Goal: Find contact information: Find contact information

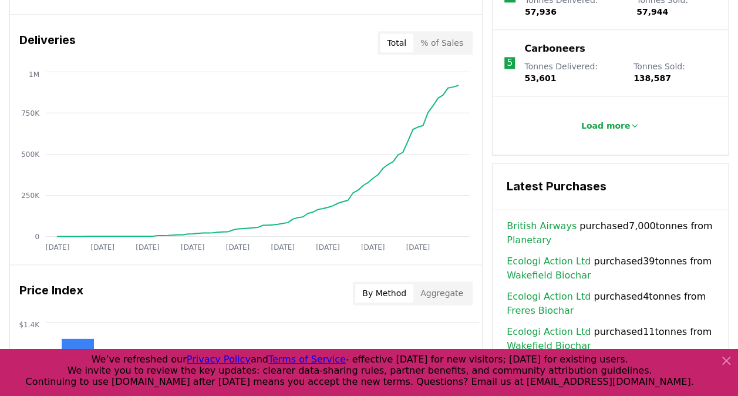
scroll to position [691, 0]
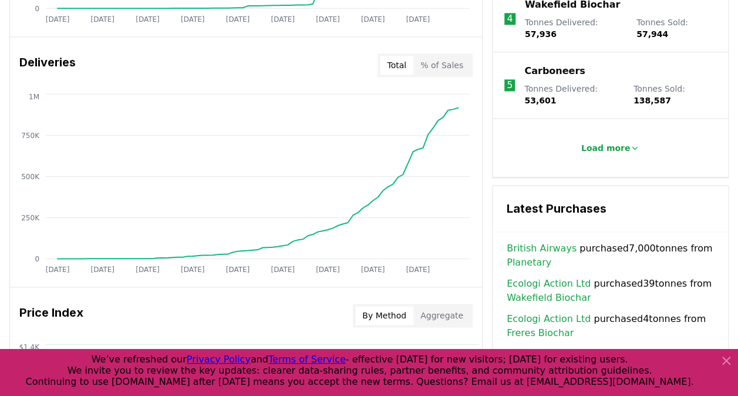
click at [539, 241] on link "British Airways" at bounding box center [542, 248] width 70 height 14
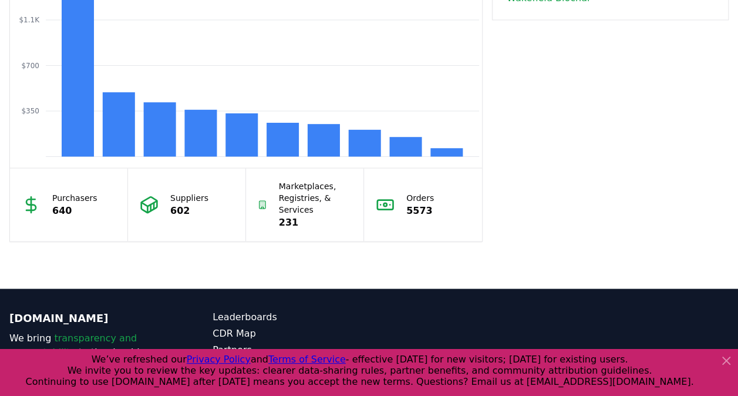
scroll to position [1065, 0]
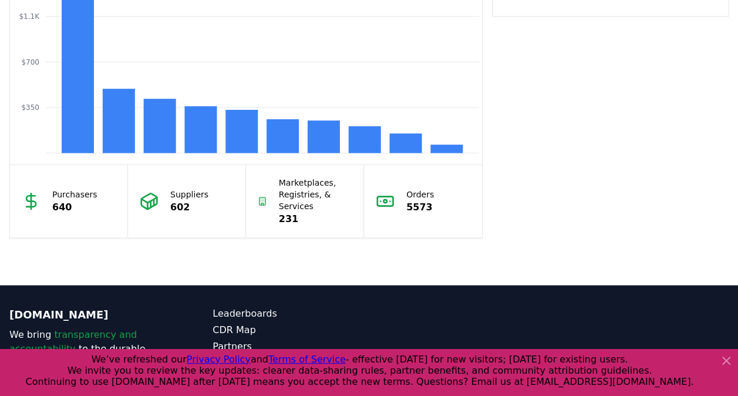
click at [193, 195] on p "Suppliers" at bounding box center [189, 194] width 38 height 12
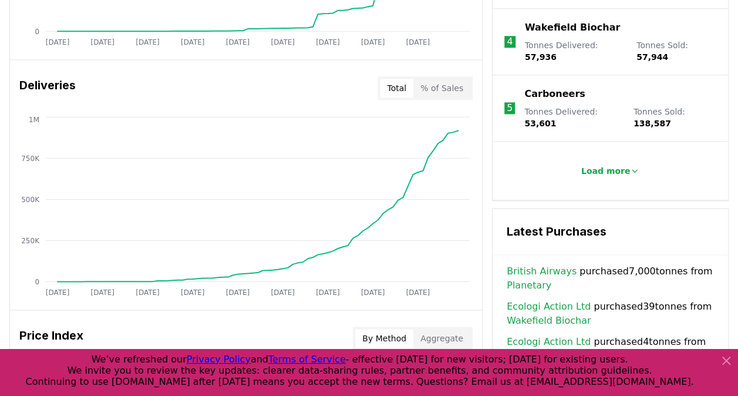
scroll to position [650, 0]
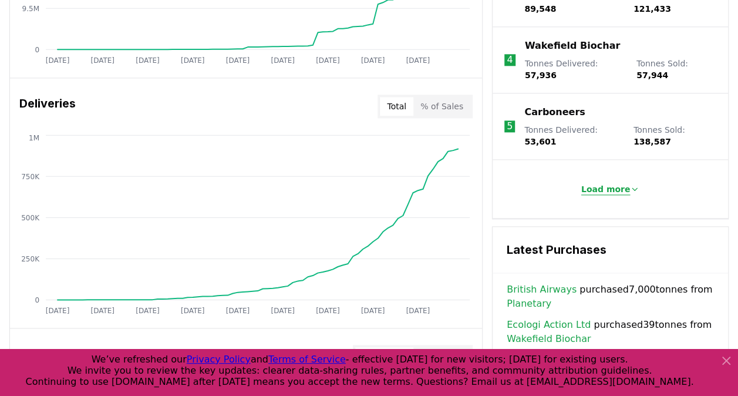
click at [614, 183] on p "Load more" at bounding box center [605, 189] width 49 height 12
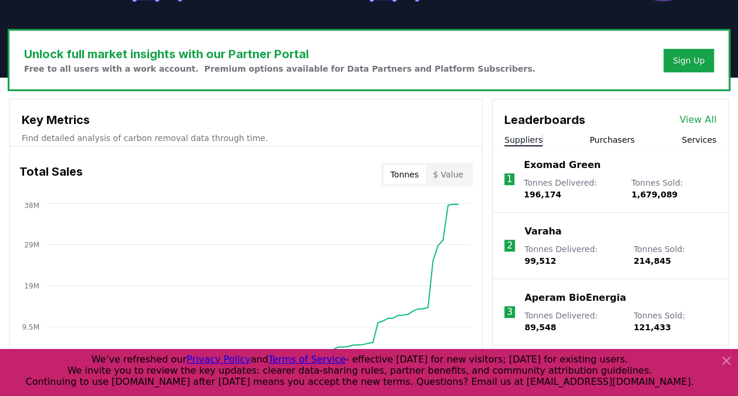
scroll to position [362, 0]
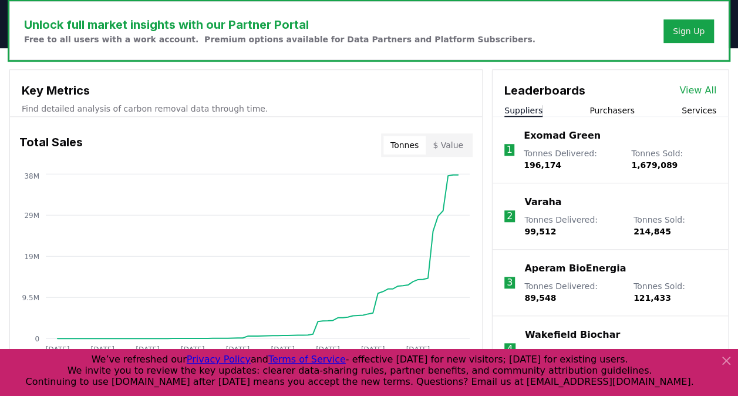
click at [694, 88] on link "View All" at bounding box center [697, 90] width 37 height 14
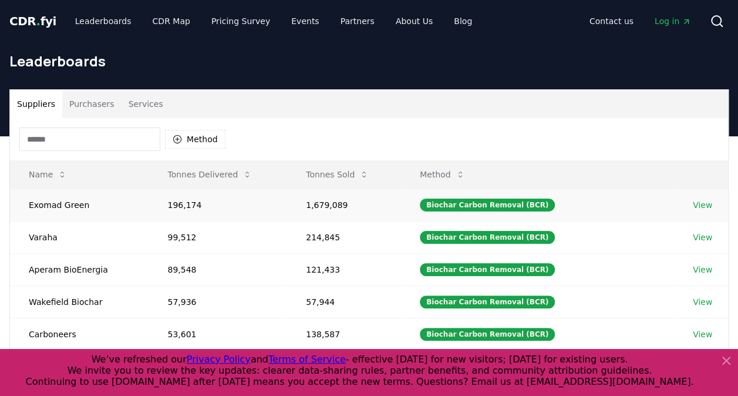
click at [693, 205] on link "View" at bounding box center [702, 205] width 19 height 12
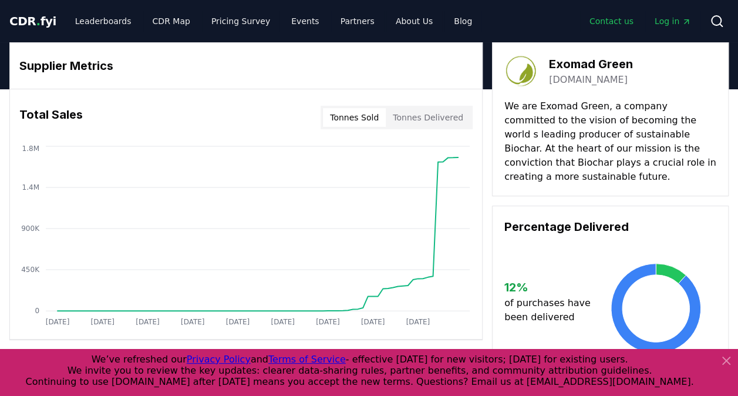
click at [631, 23] on link "Contact us" at bounding box center [611, 21] width 63 height 21
